Goal: Find specific page/section: Find specific page/section

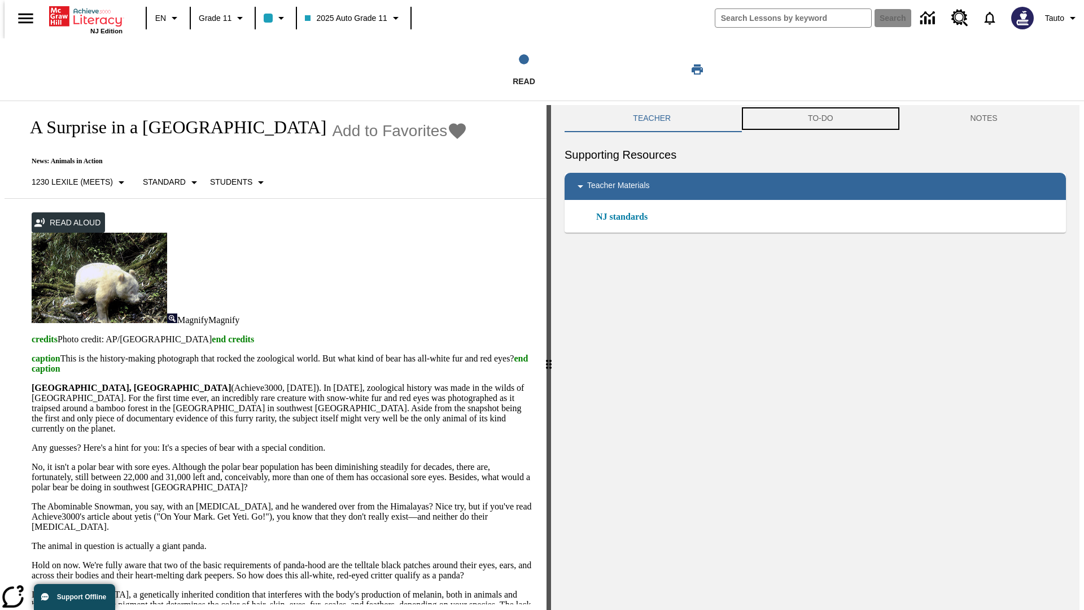
click at [821, 119] on button "TO-DO" at bounding box center [821, 118] width 163 height 27
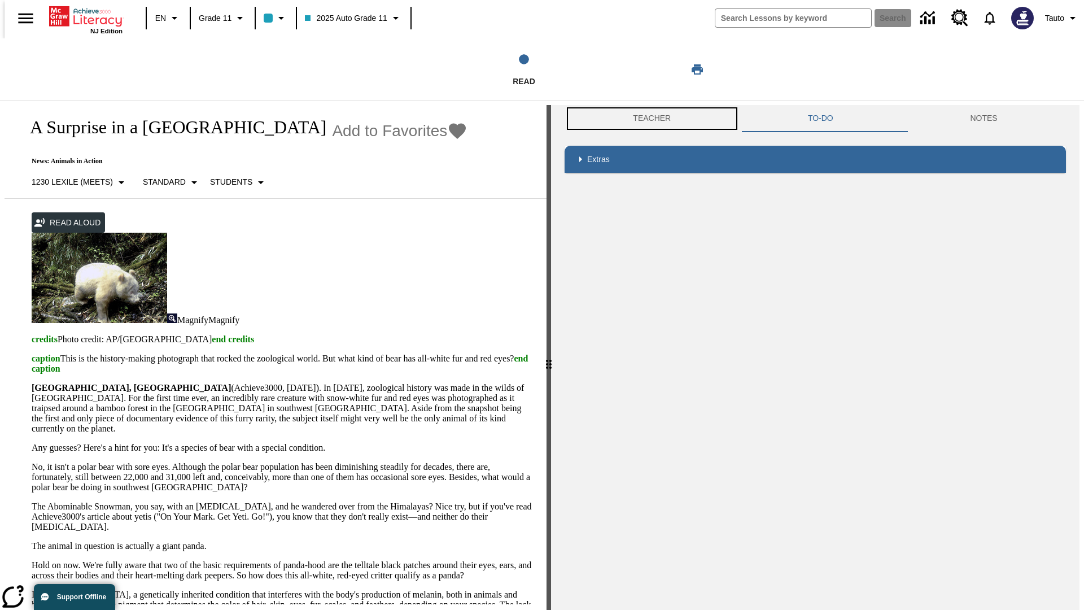
click at [648, 119] on button "Teacher" at bounding box center [652, 118] width 175 height 27
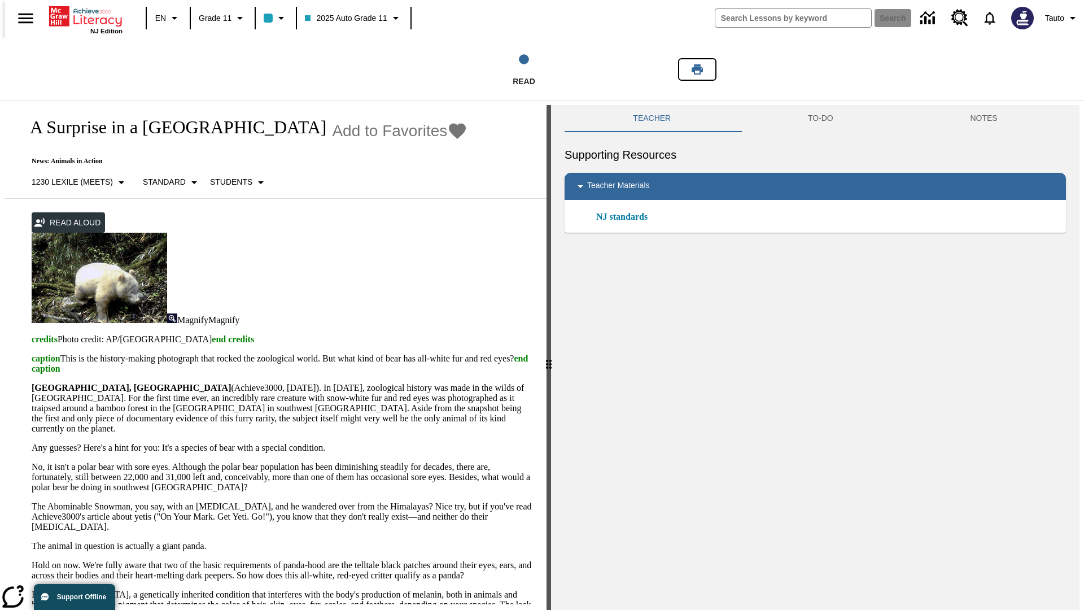
click at [697, 69] on icon "Print" at bounding box center [697, 69] width 11 height 10
